Goal: Task Accomplishment & Management: Manage account settings

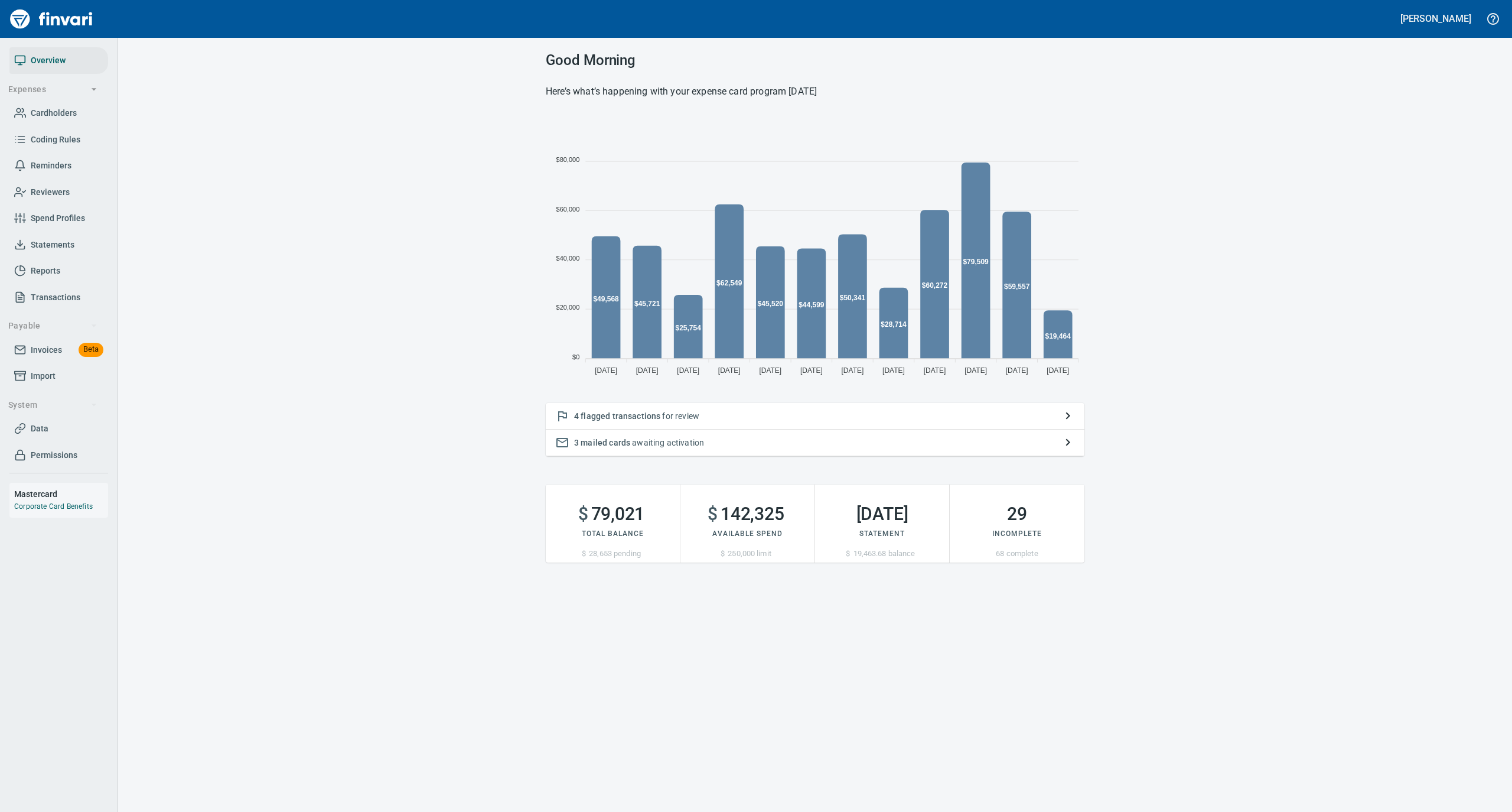
scroll to position [263, 527]
click at [741, 417] on p "4 flagged transactions for review" at bounding box center [815, 416] width 482 height 12
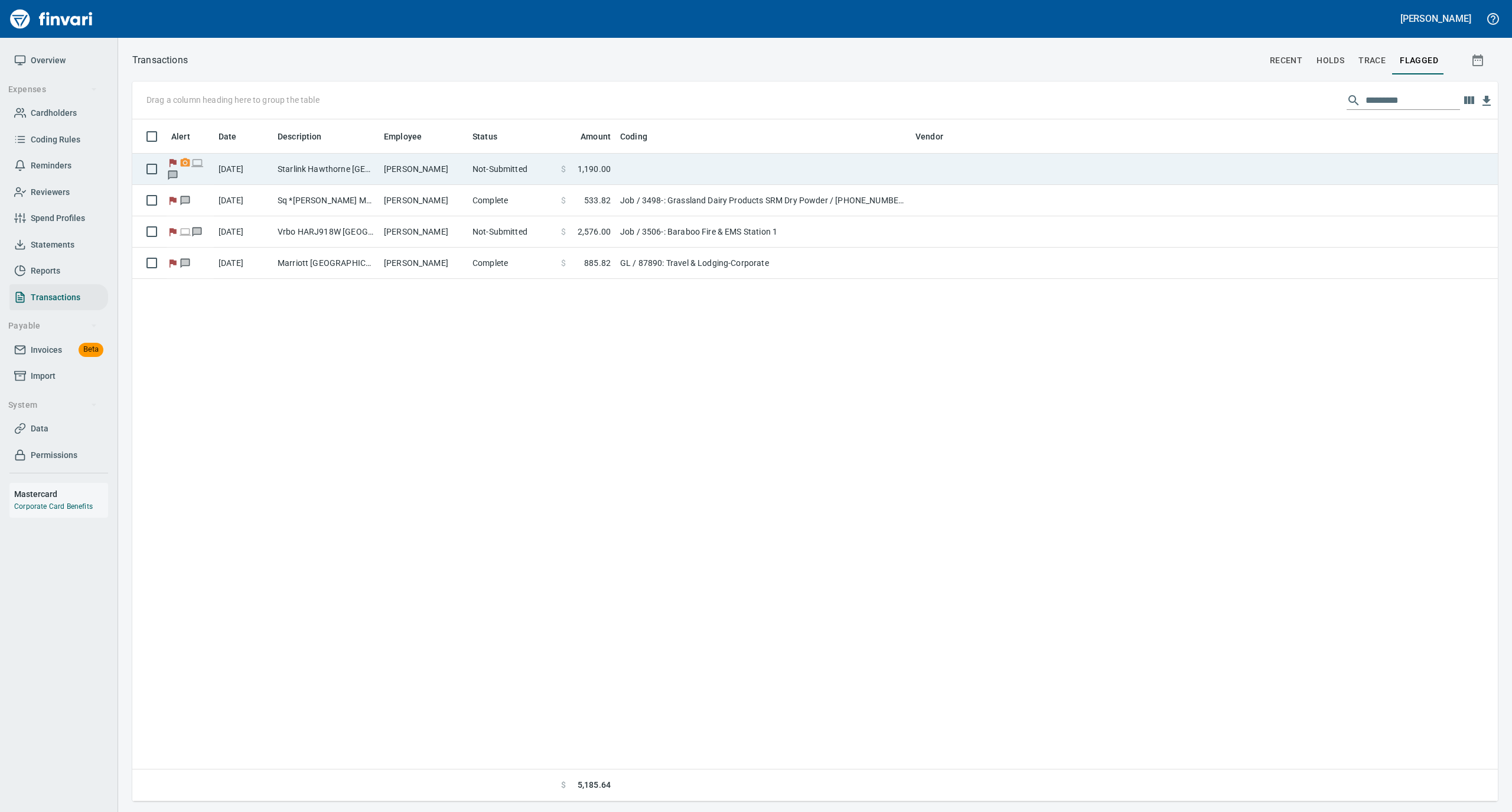
scroll to position [670, 1354]
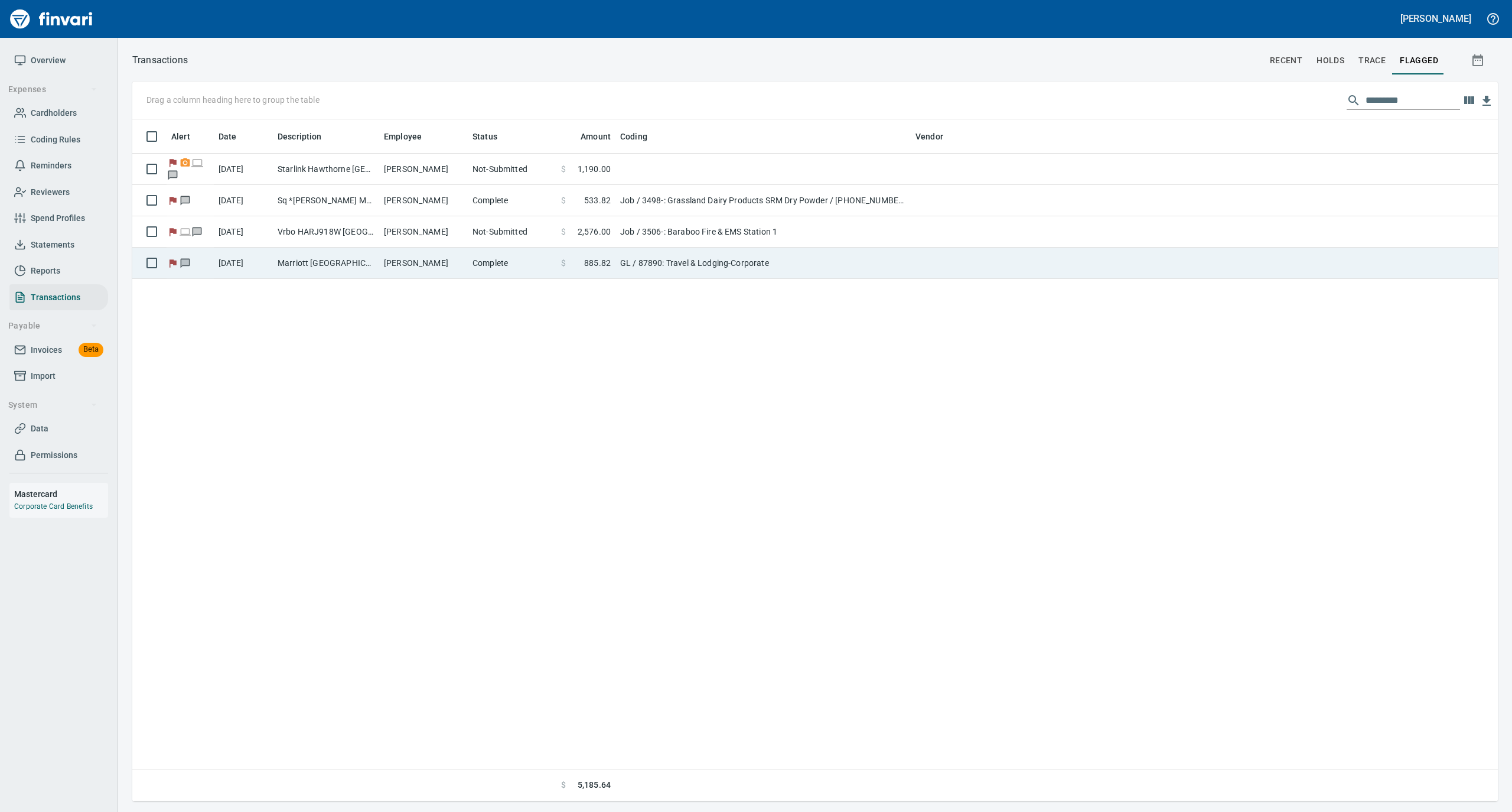
click at [367, 268] on td "Marriott [GEOGRAPHIC_DATA] Upto [GEOGRAPHIC_DATA] [GEOGRAPHIC_DATA]" at bounding box center [326, 264] width 106 height 31
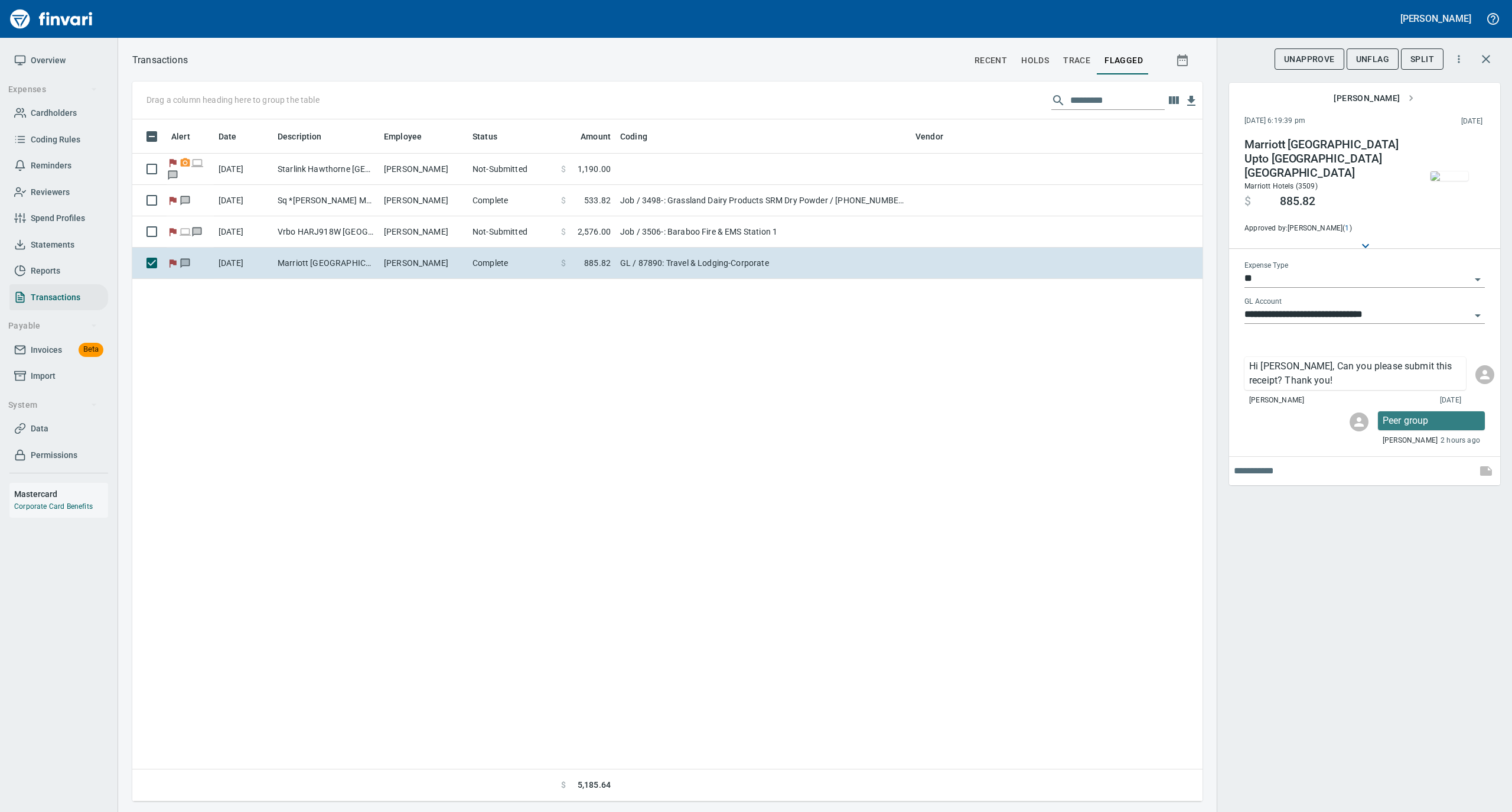
scroll to position [670, 1059]
click at [1370, 61] on span "UnFlag" at bounding box center [1372, 59] width 33 height 15
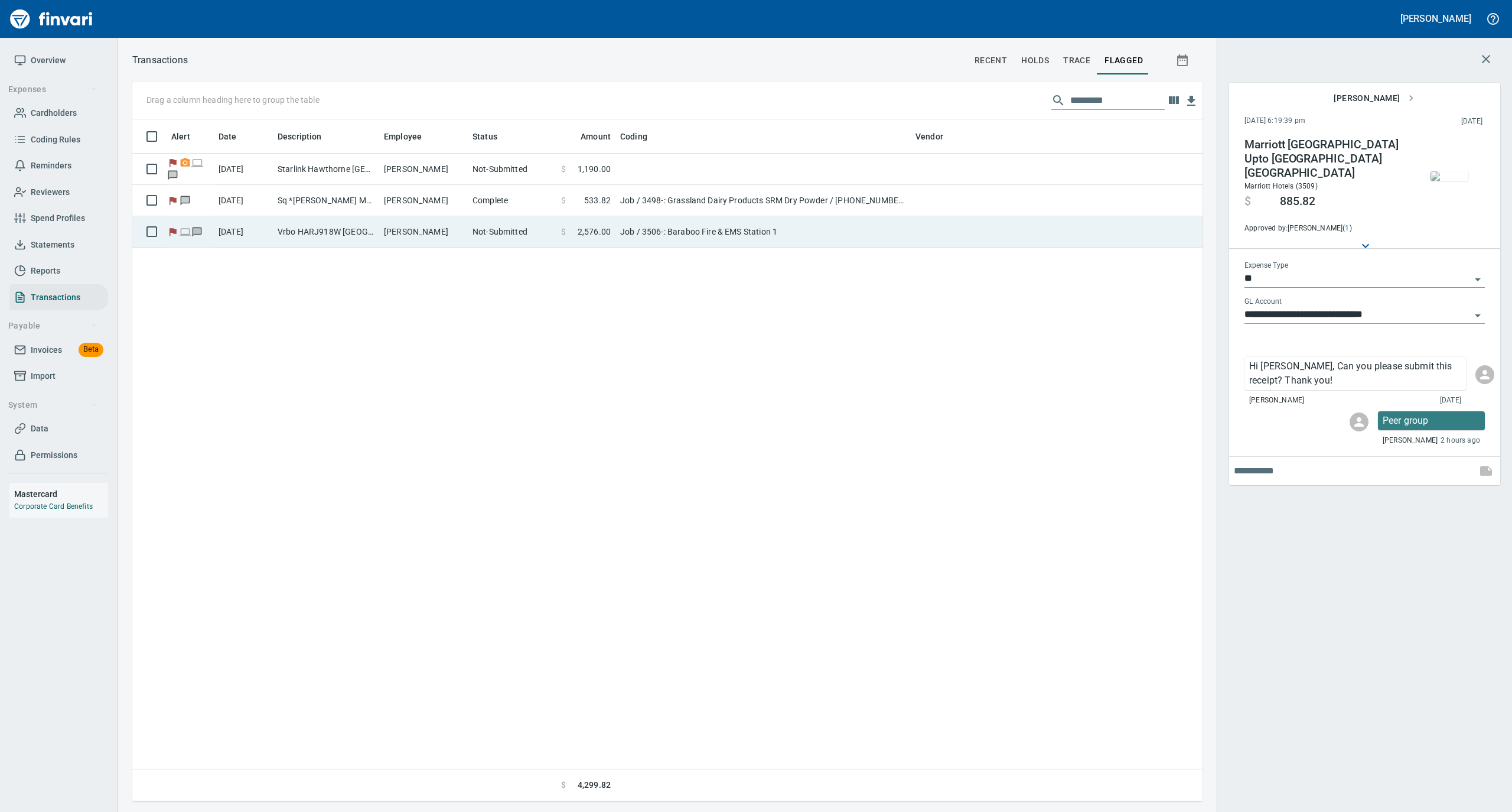
click at [444, 241] on td "[PERSON_NAME]" at bounding box center [423, 232] width 88 height 31
type input "***"
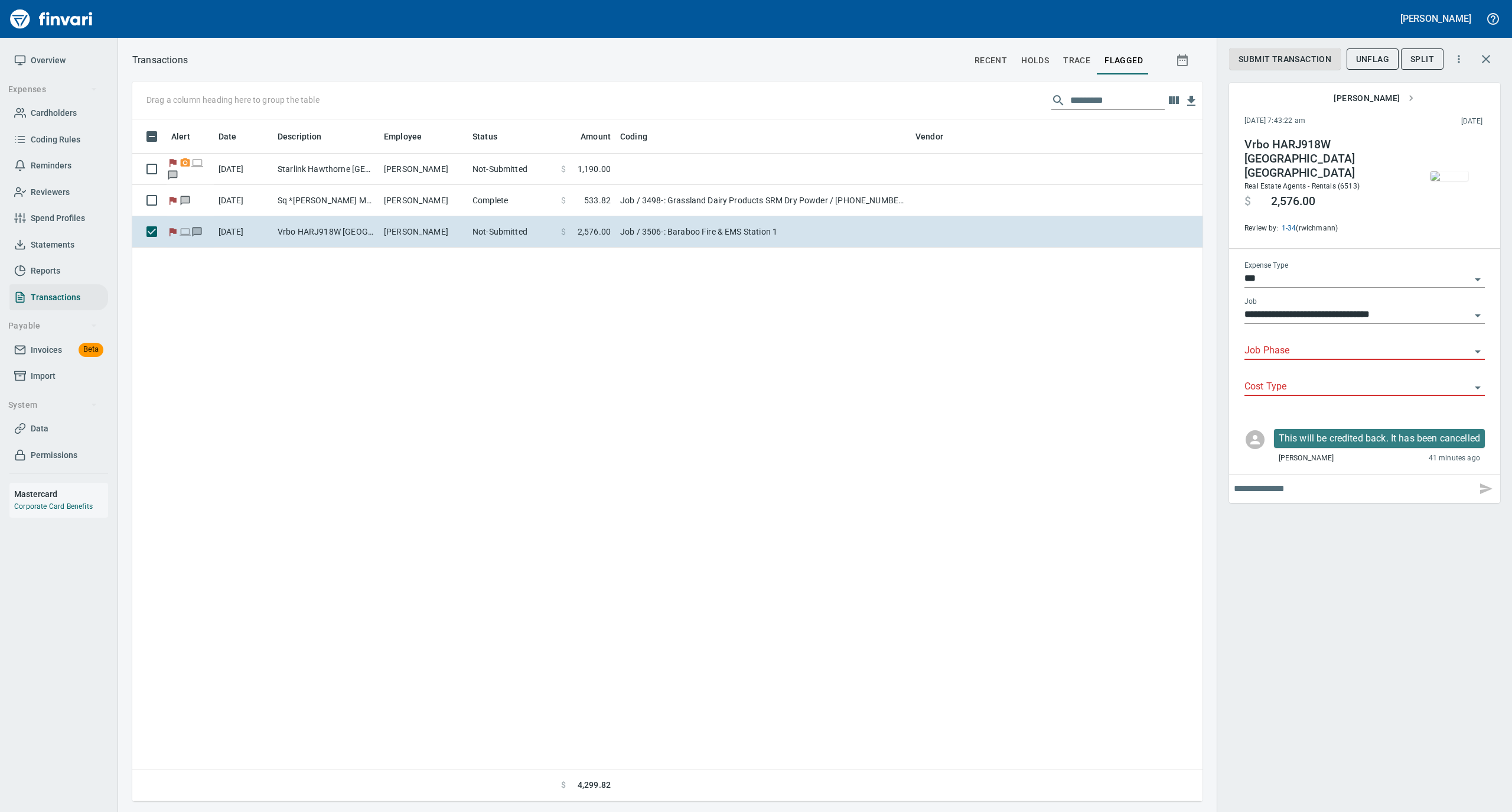
scroll to position [670, 1059]
click at [1291, 350] on input "Job Phase" at bounding box center [1358, 351] width 226 height 16
click at [1324, 605] on div "**********" at bounding box center [1364, 406] width 295 height 812
click at [48, 424] on span "Data" at bounding box center [59, 429] width 89 height 15
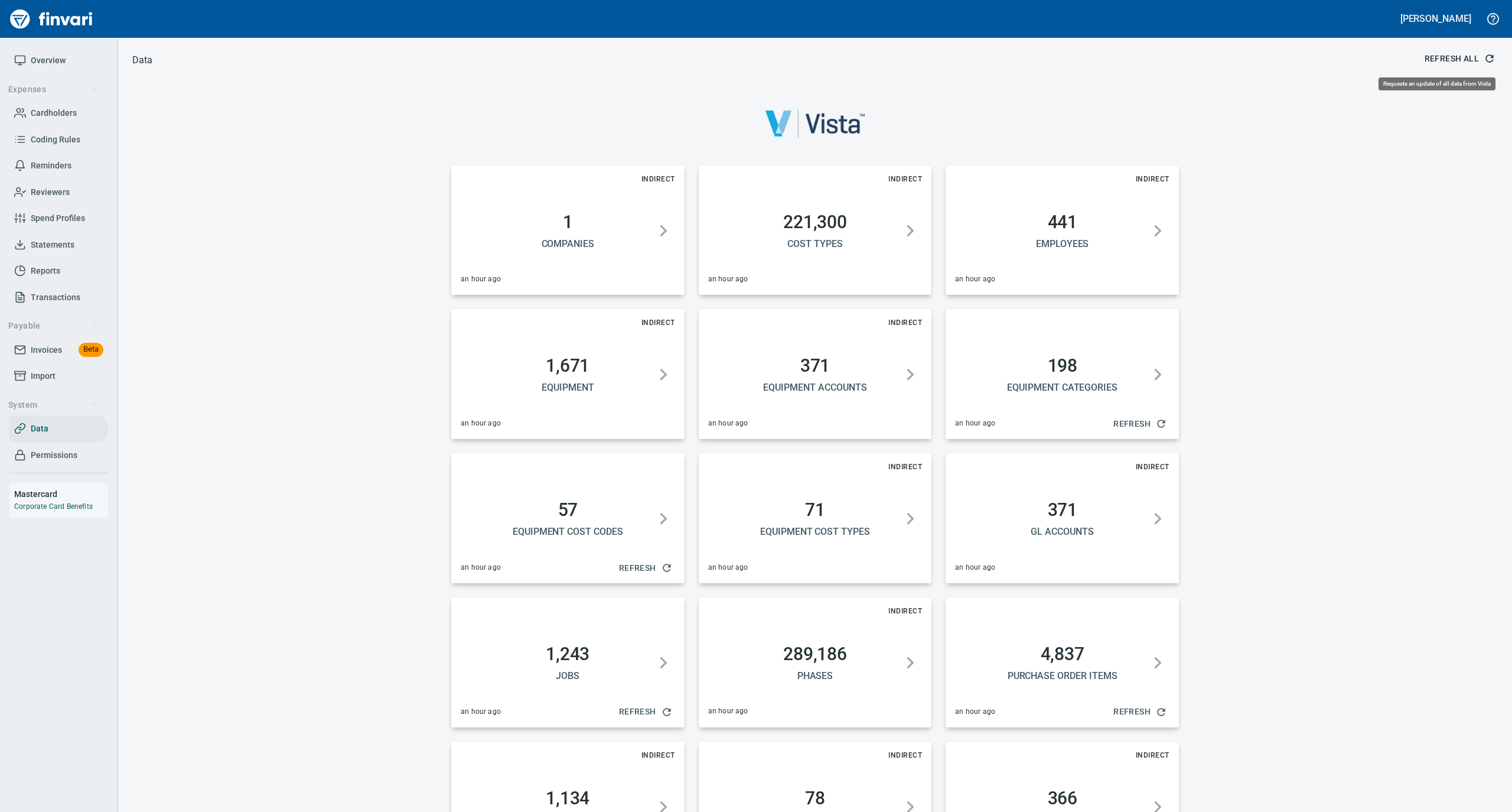
click at [1458, 53] on span "Refresh All" at bounding box center [1459, 59] width 68 height 15
click at [55, 60] on span "Overview" at bounding box center [48, 61] width 35 height 15
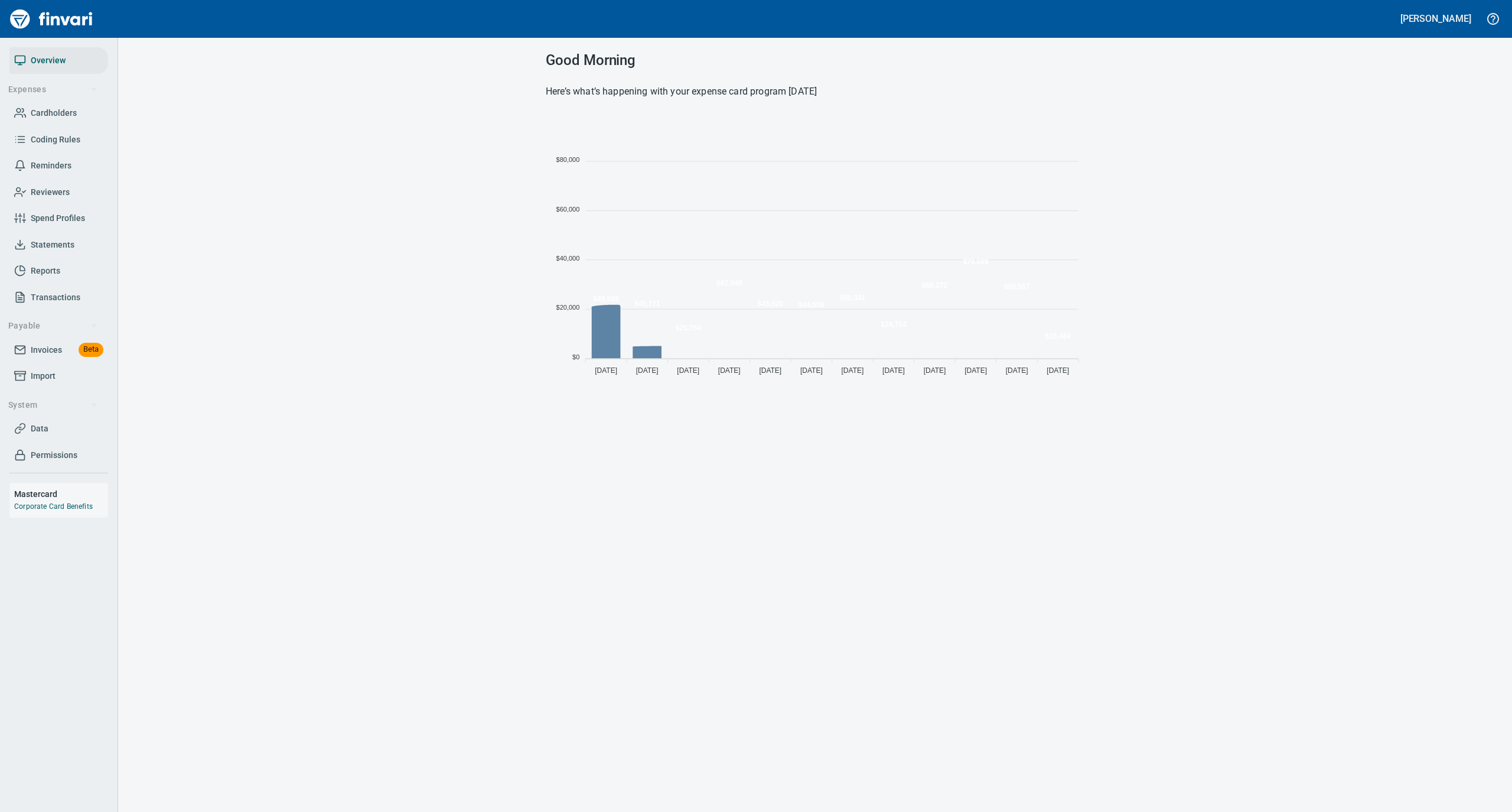
scroll to position [263, 527]
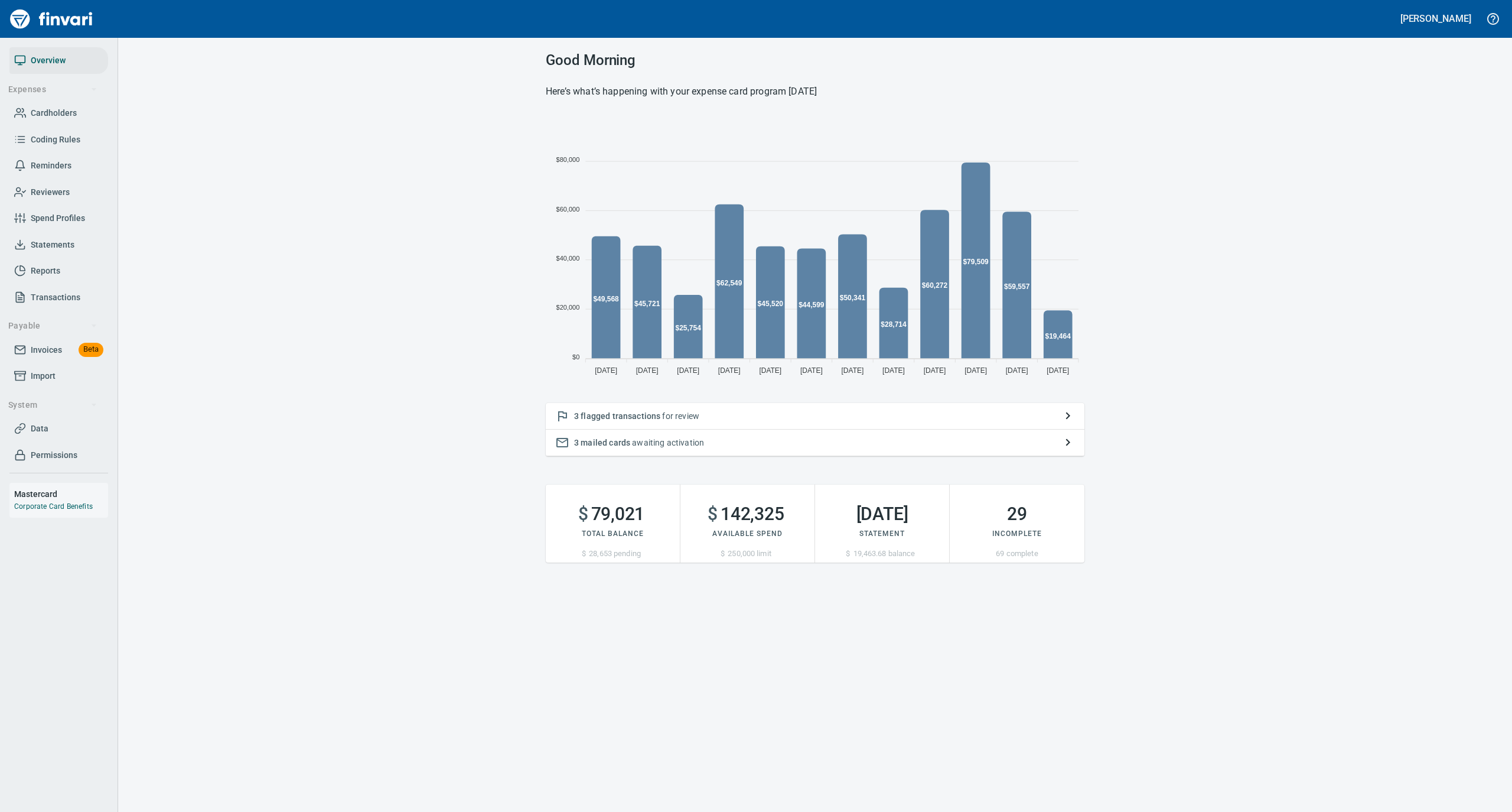
click at [721, 422] on p "3 flagged transactions for review" at bounding box center [815, 416] width 482 height 12
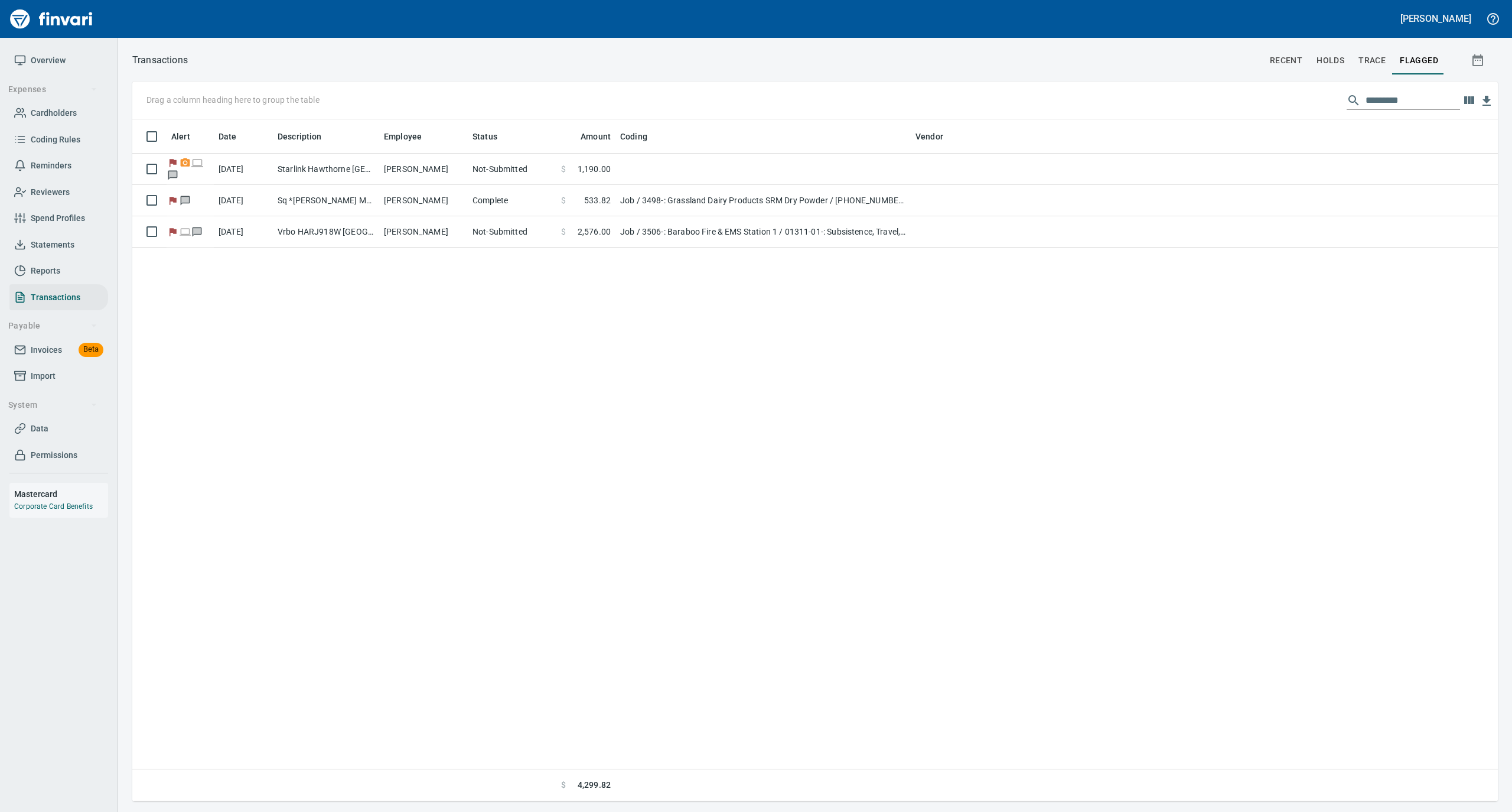
scroll to position [670, 1354]
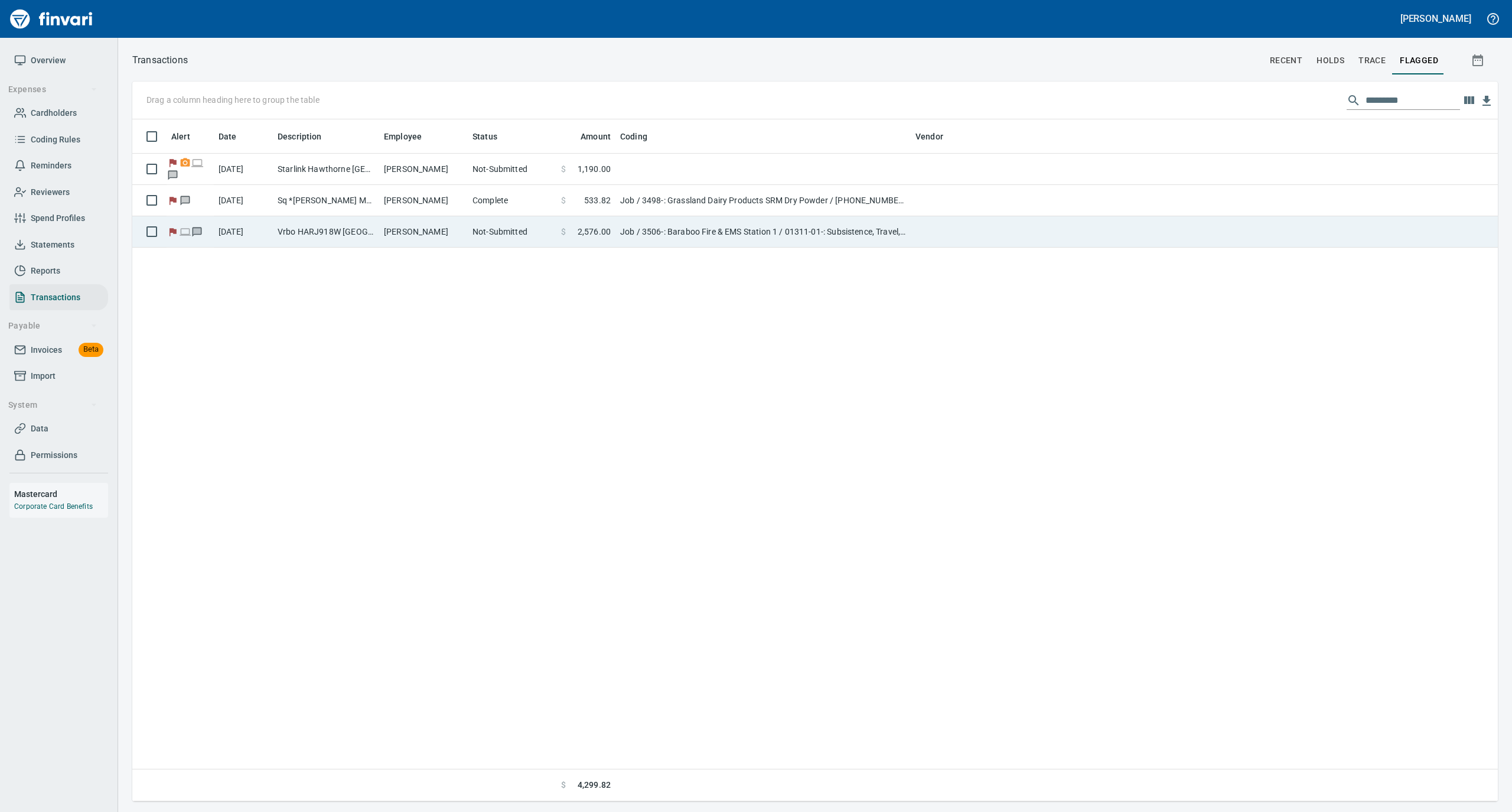
click at [431, 237] on td "[PERSON_NAME]" at bounding box center [423, 232] width 88 height 31
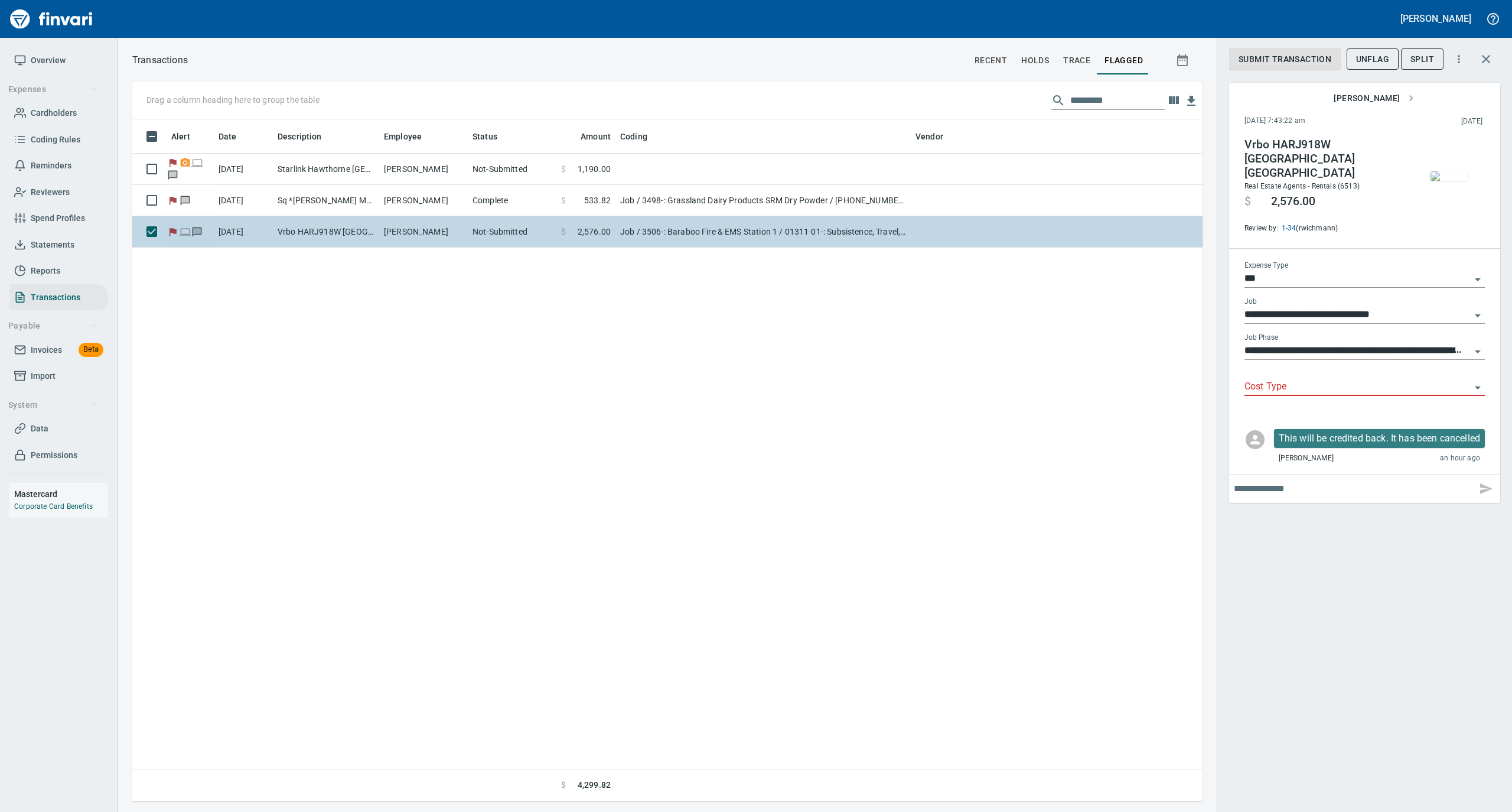
scroll to position [670, 1059]
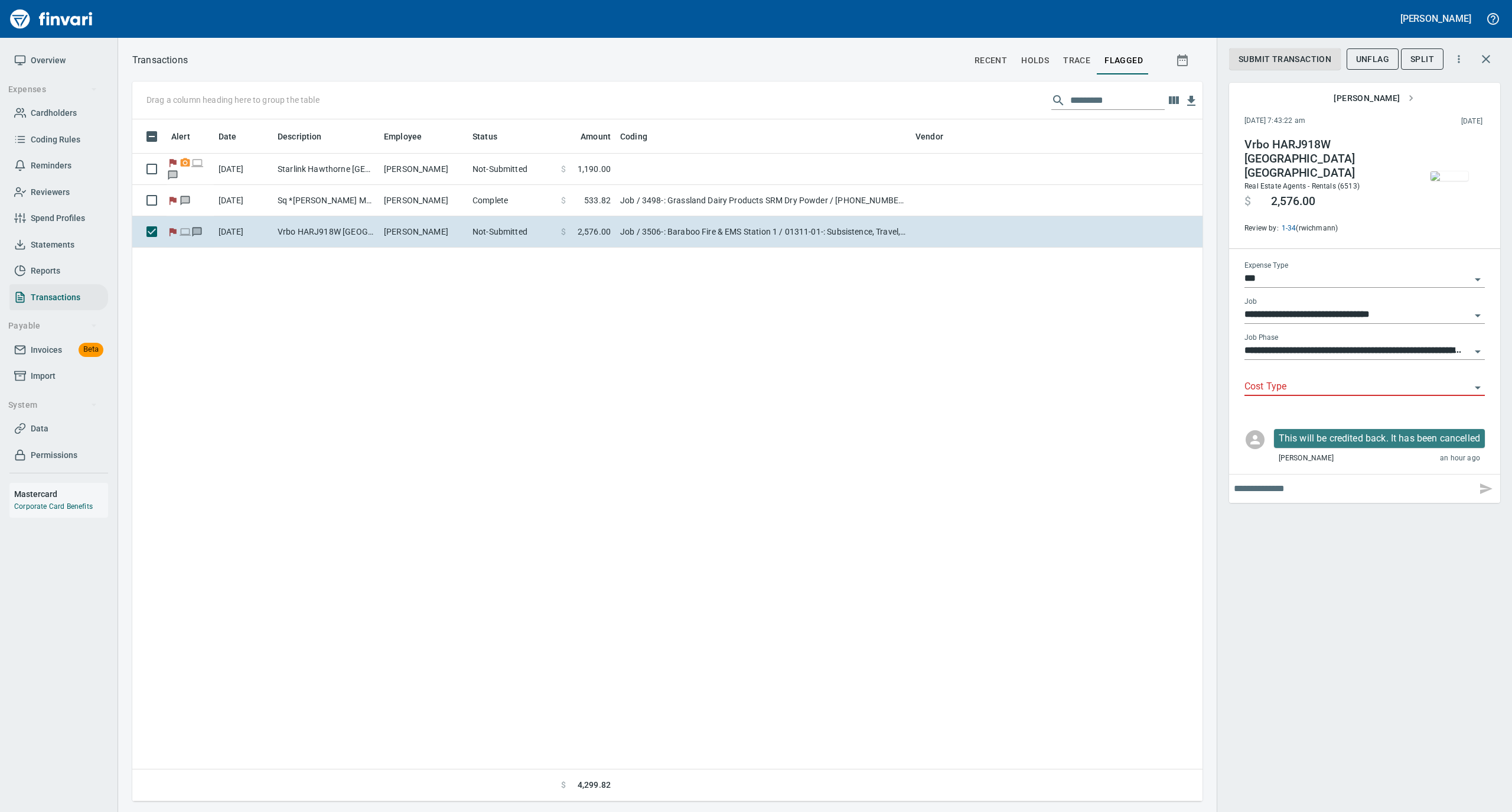
click at [1291, 386] on input "Cost Type" at bounding box center [1358, 386] width 226 height 16
click at [1279, 465] on li "8: Indirects" at bounding box center [1364, 470] width 241 height 29
type input "**********"
click at [1272, 61] on span "Submit Transaction" at bounding box center [1285, 59] width 93 height 15
click at [1381, 58] on span "UnFlag" at bounding box center [1382, 59] width 33 height 15
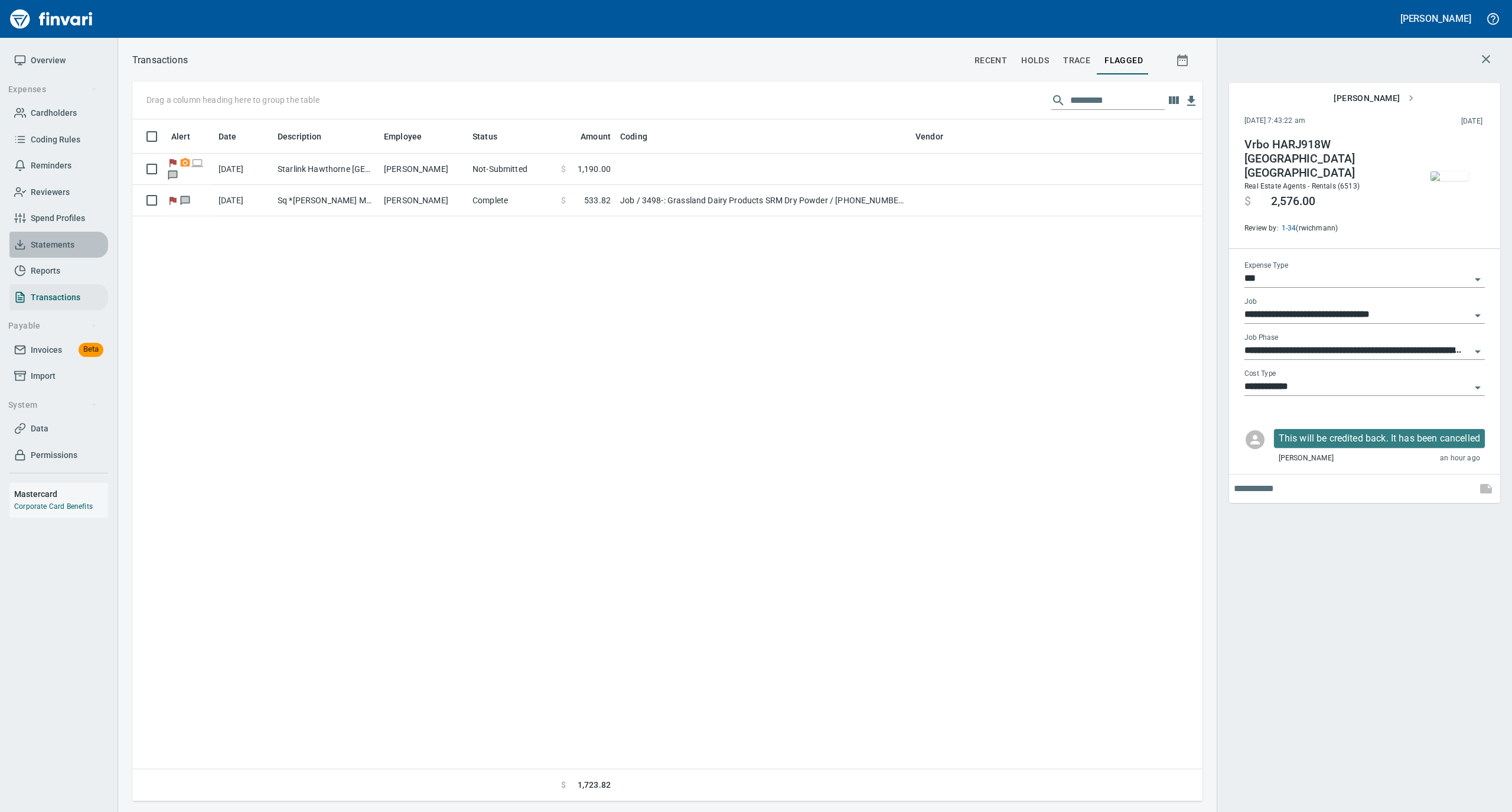
click at [62, 234] on link "Statements" at bounding box center [59, 245] width 99 height 27
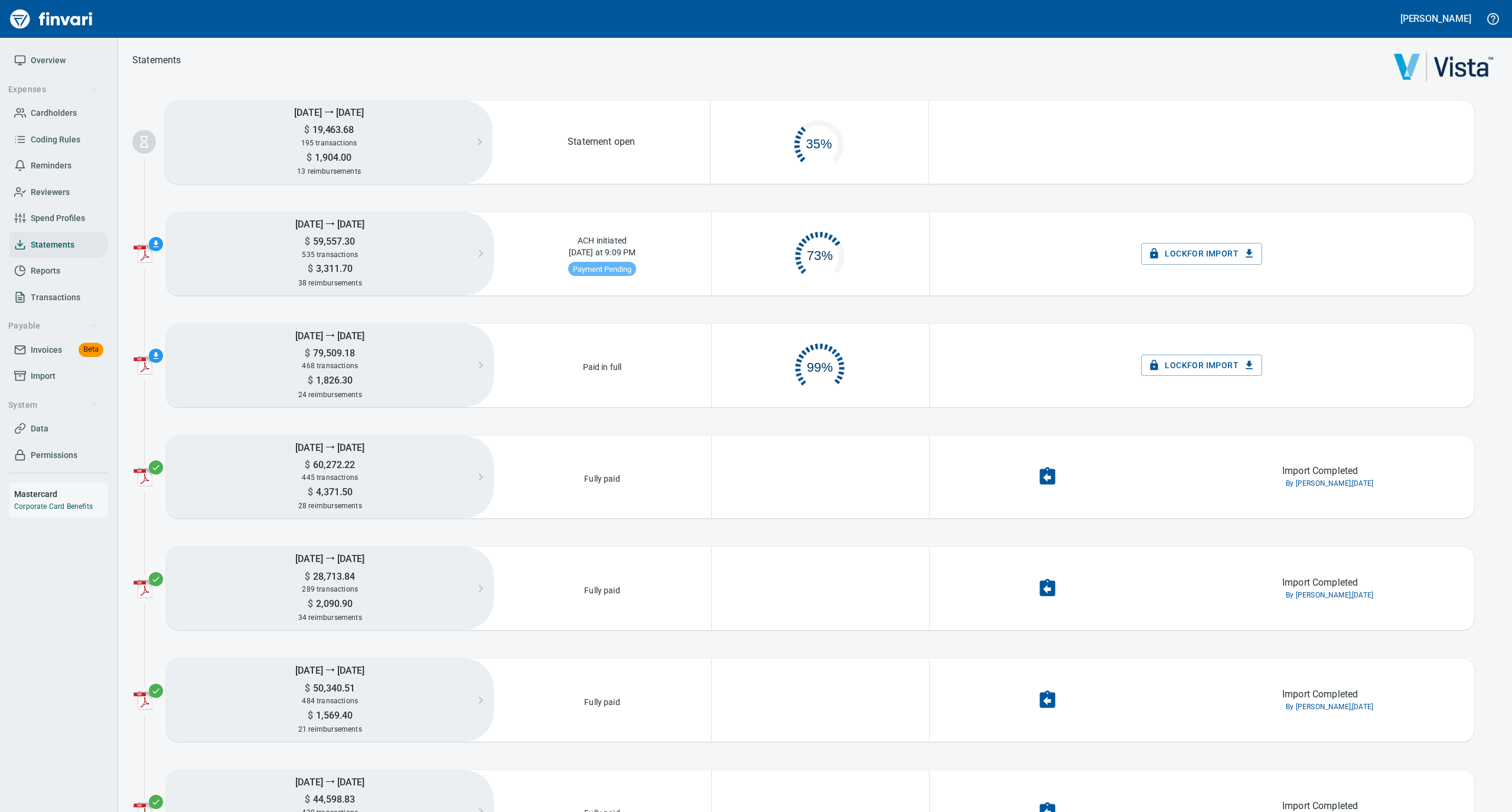
scroll to position [57, 204]
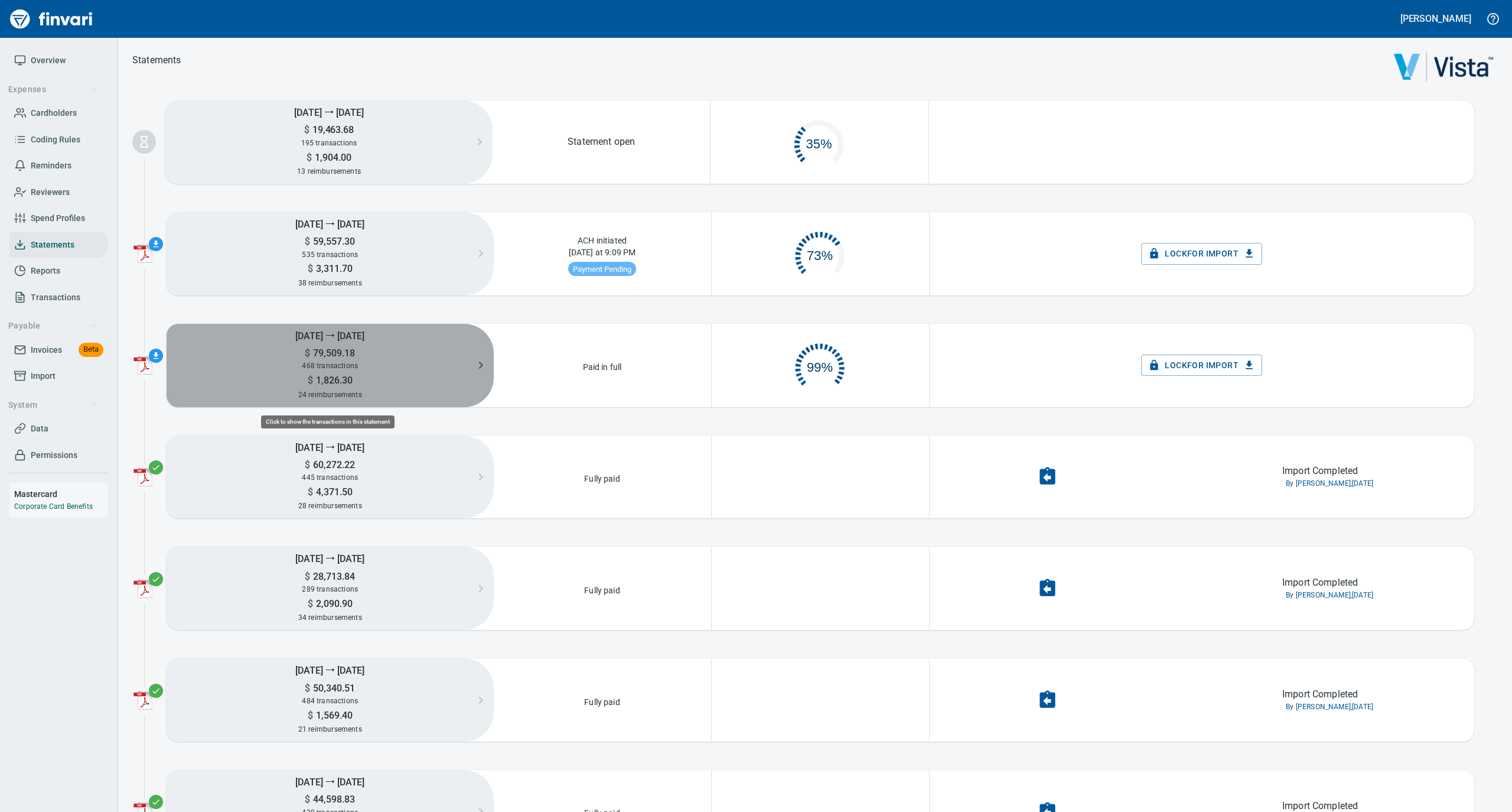
click at [397, 357] on h5 "$ 79,509.18" at bounding box center [330, 353] width 327 height 12
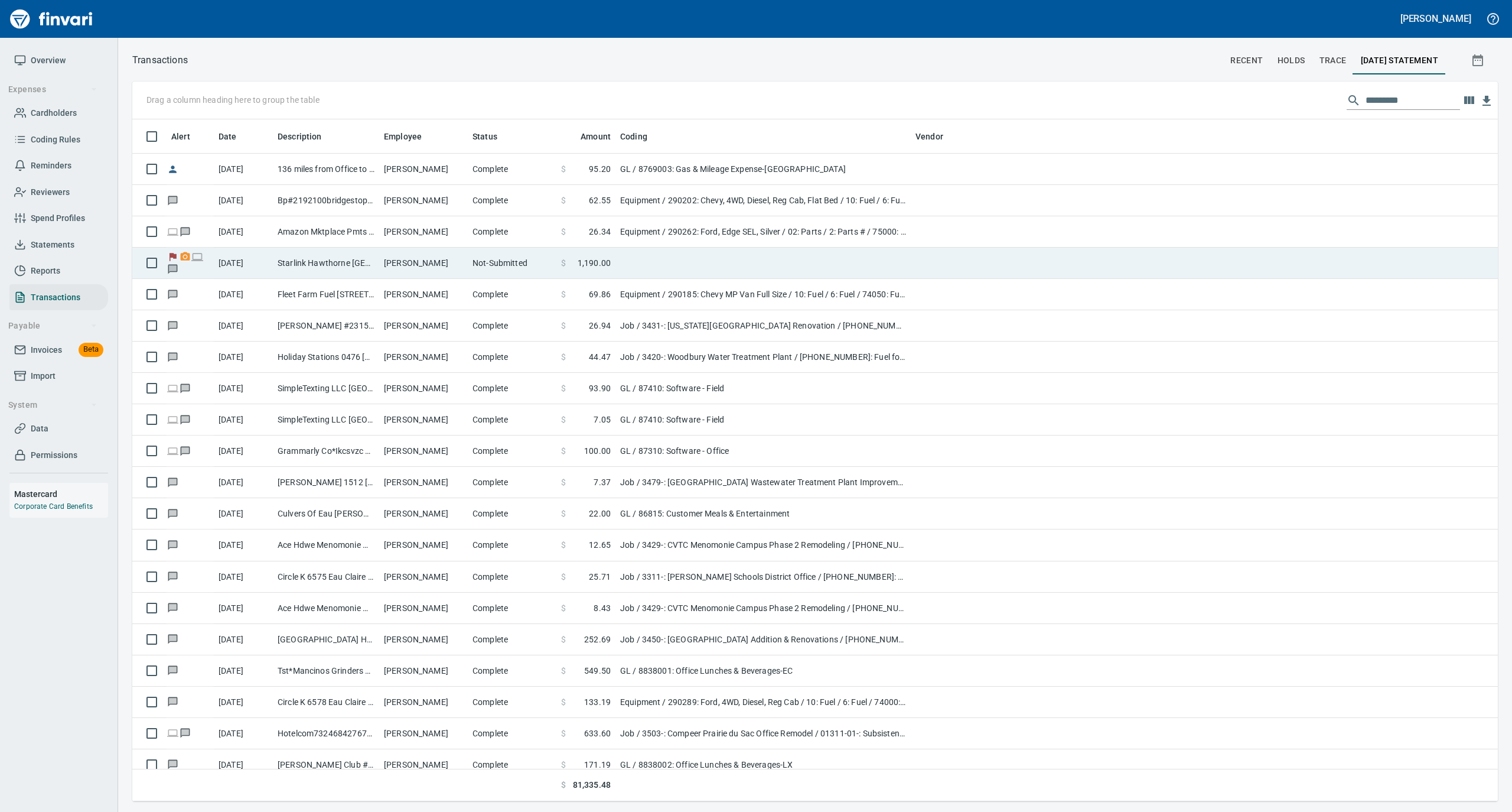
click at [395, 258] on td "[PERSON_NAME]" at bounding box center [423, 264] width 88 height 31
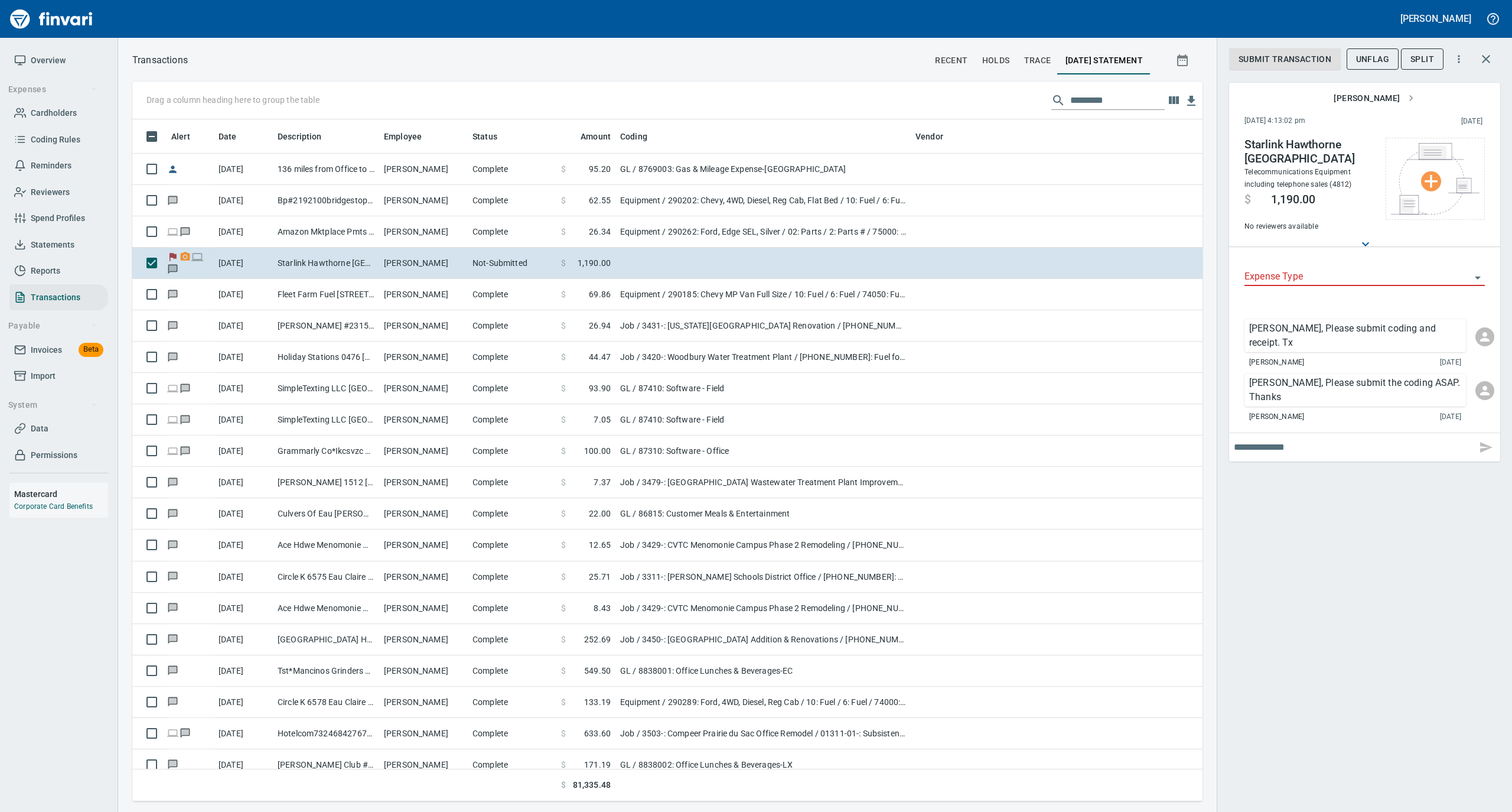
click at [47, 57] on span "Overview" at bounding box center [48, 61] width 35 height 15
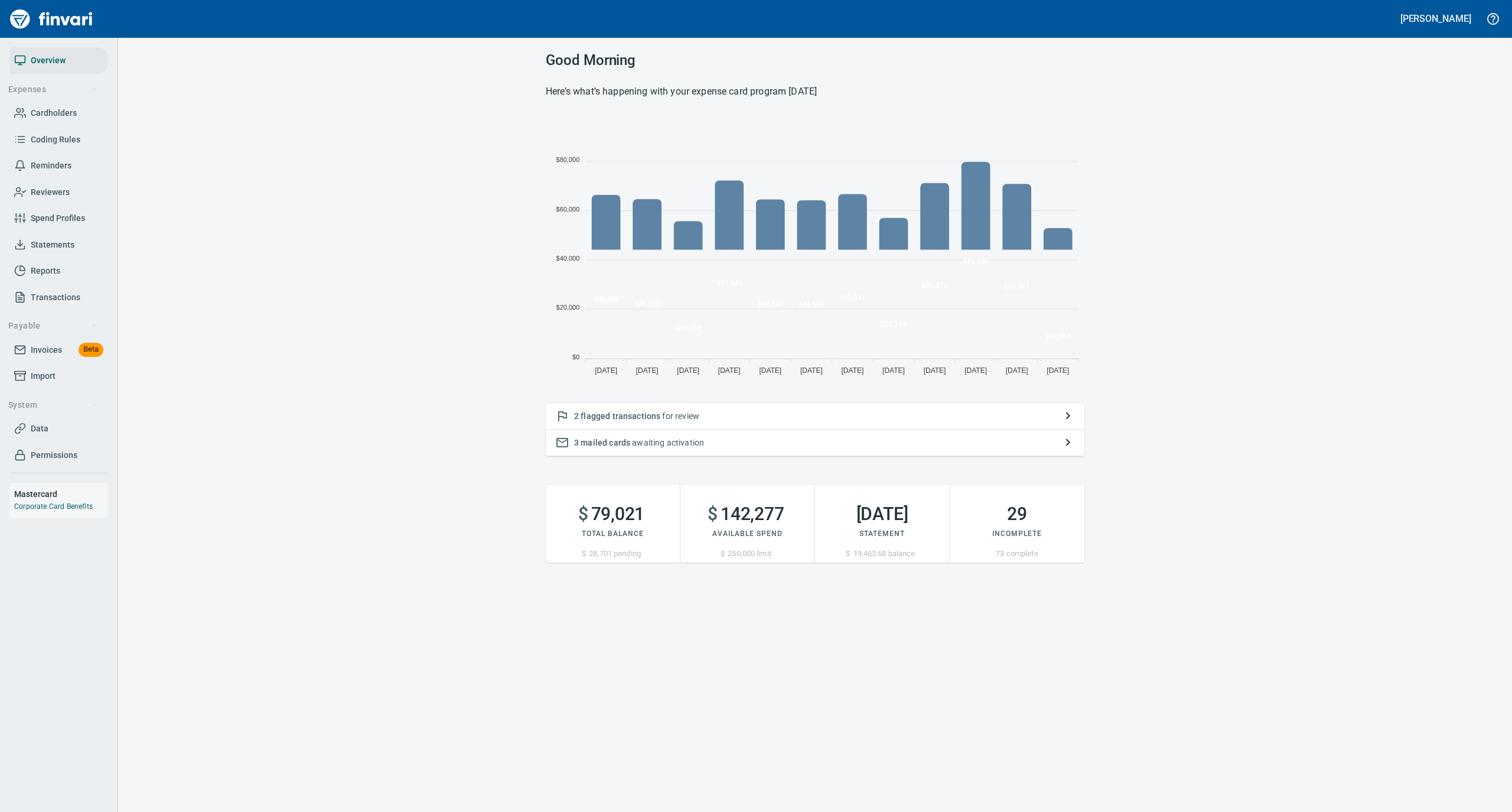
scroll to position [263, 527]
